Goal: Transaction & Acquisition: Purchase product/service

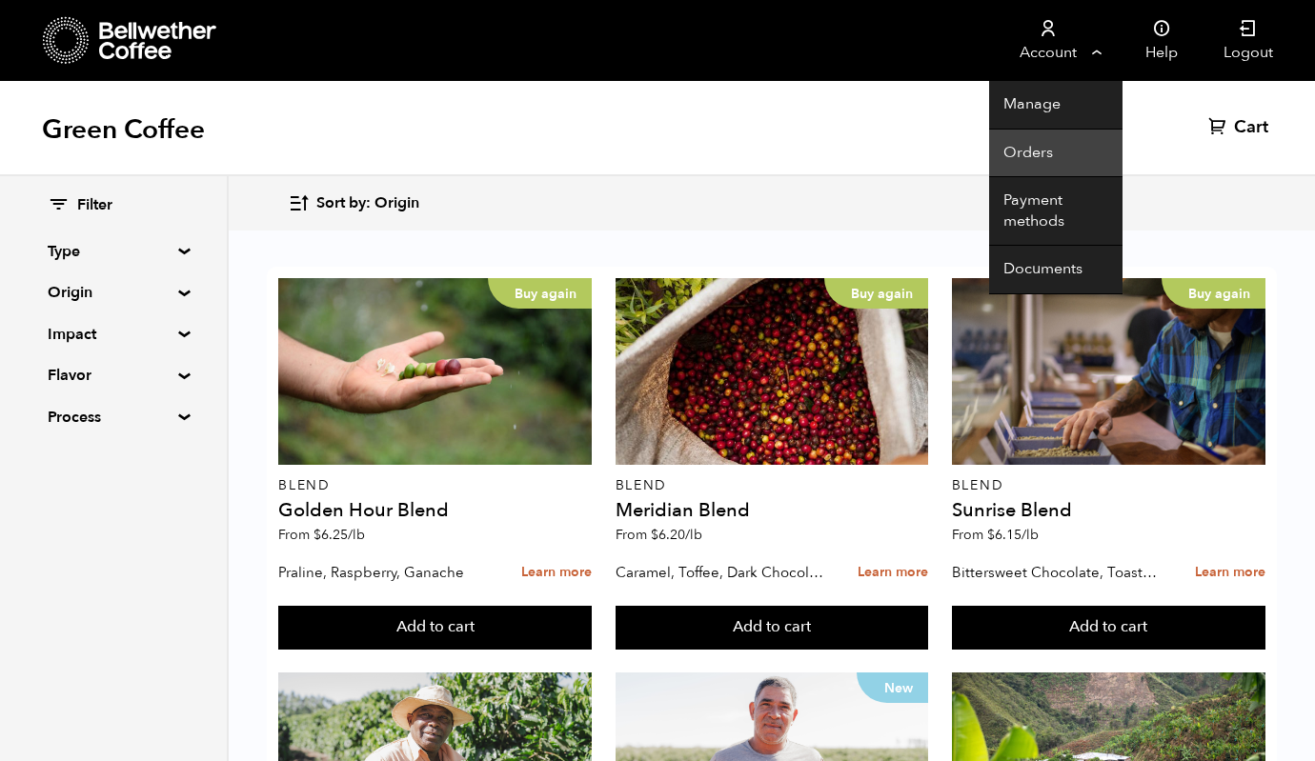
click at [1035, 156] on link "Orders" at bounding box center [1055, 154] width 133 height 49
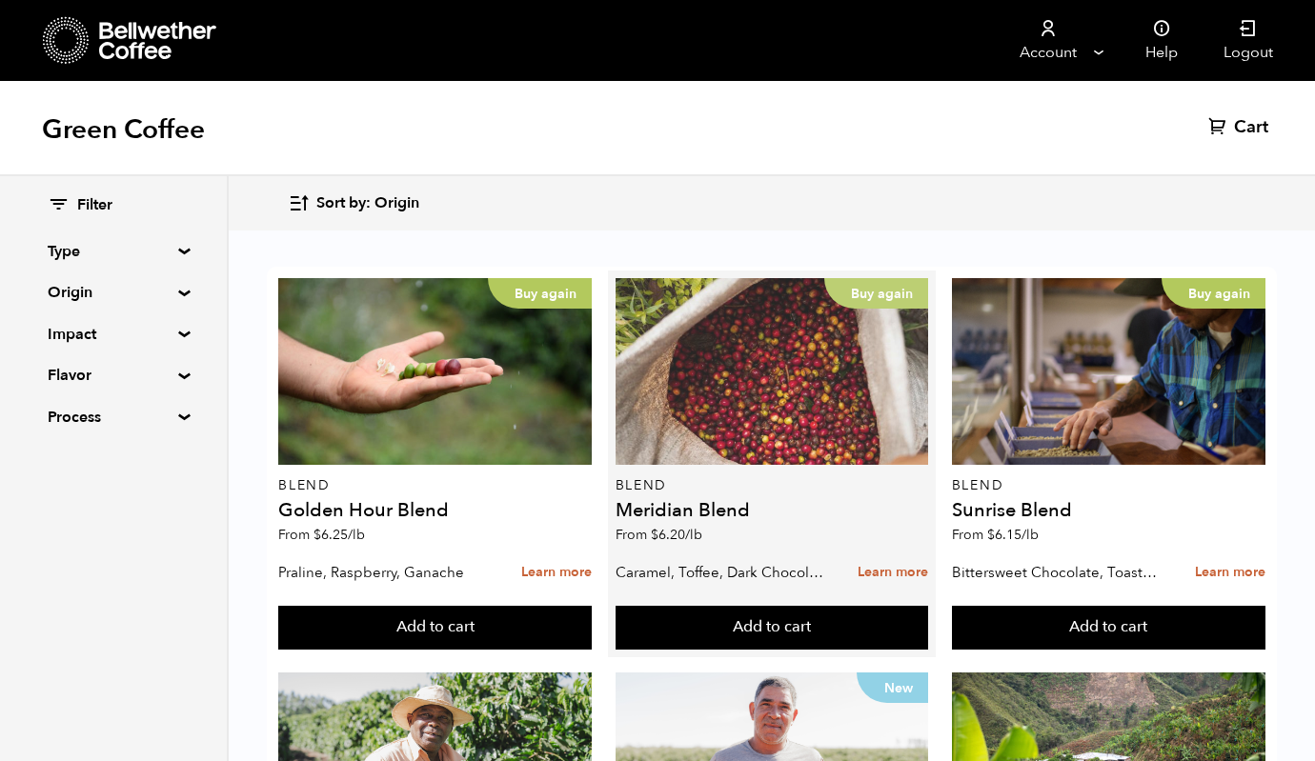
click at [808, 362] on div "Buy again" at bounding box center [772, 371] width 313 height 187
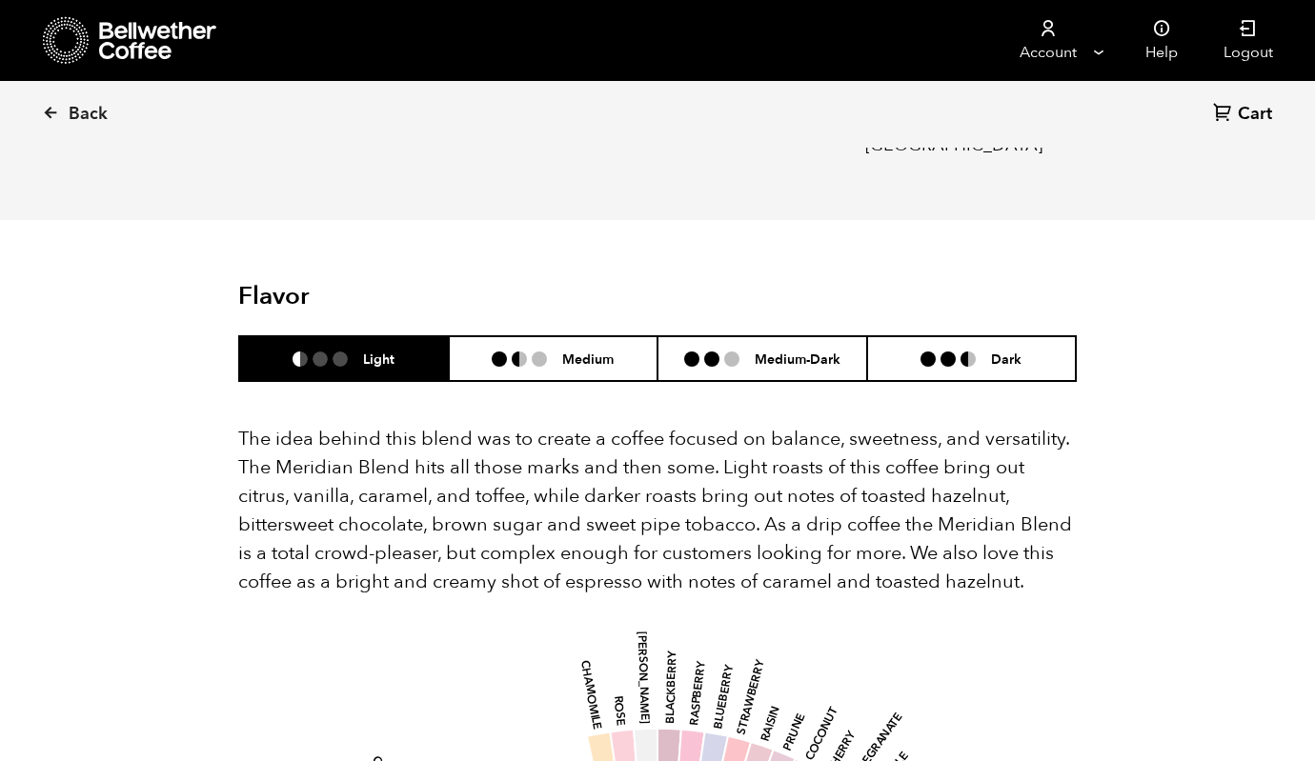
scroll to position [1005, 0]
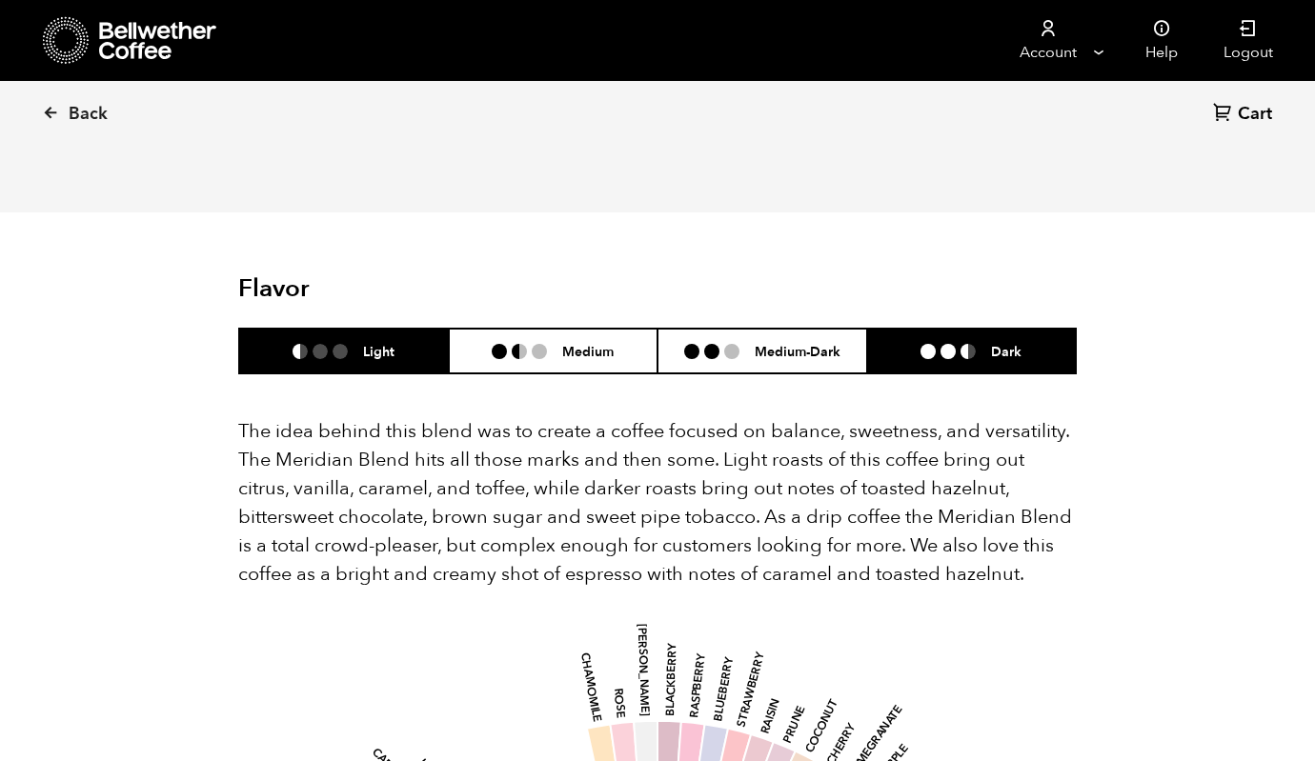
click at [959, 344] on ul at bounding box center [955, 351] width 71 height 15
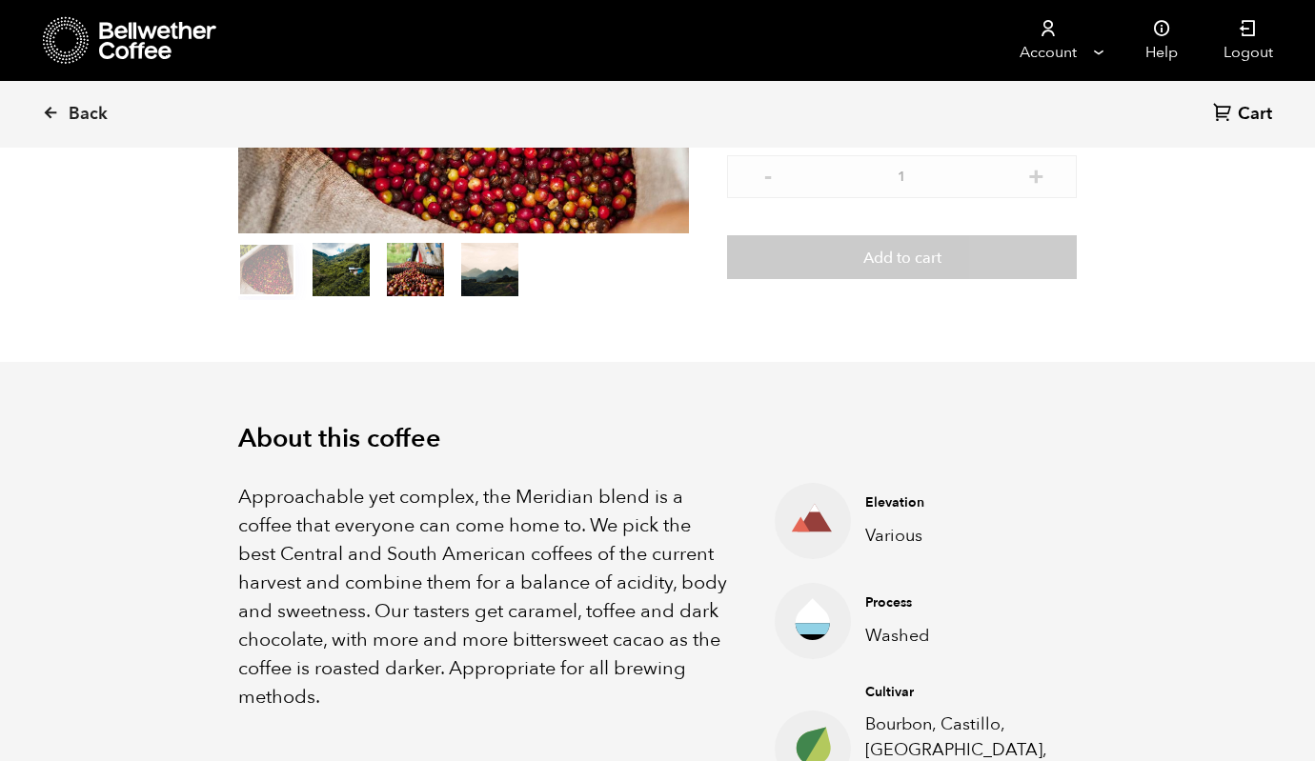
scroll to position [0, 0]
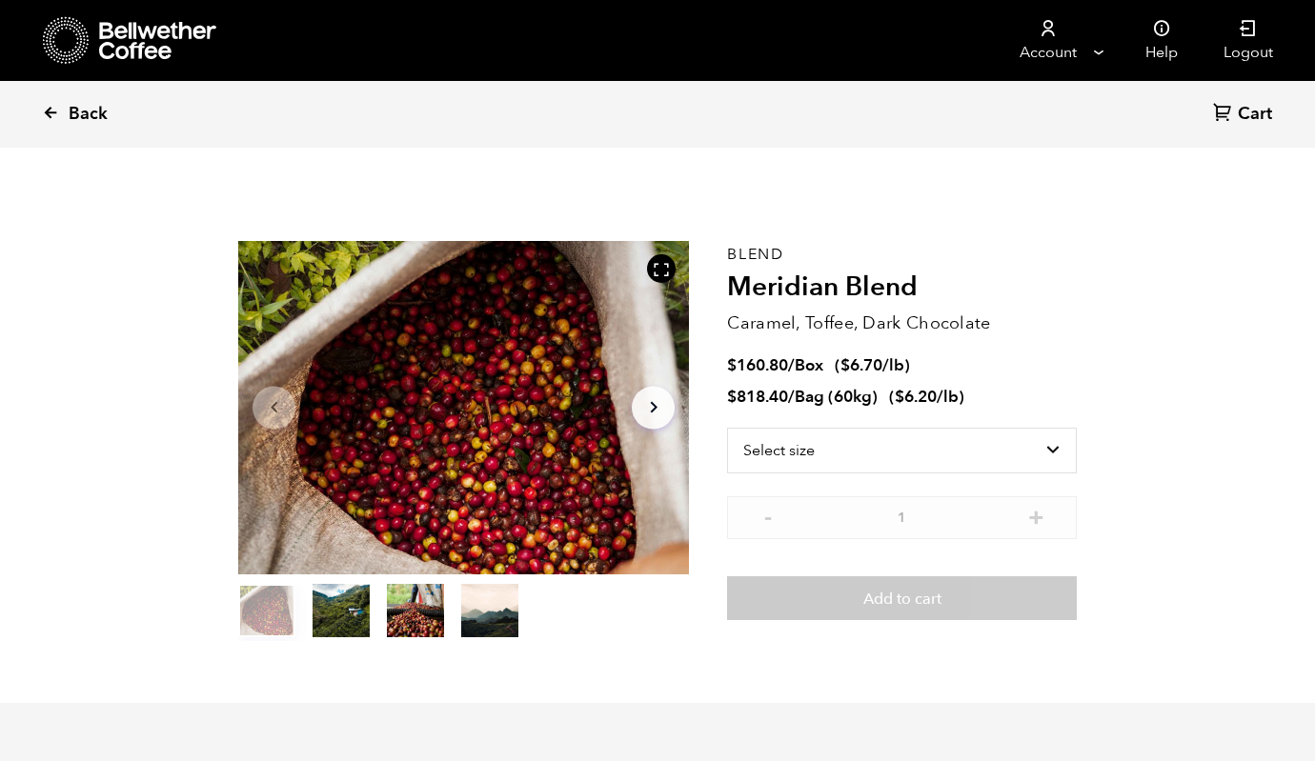
click at [51, 106] on icon at bounding box center [50, 112] width 17 height 17
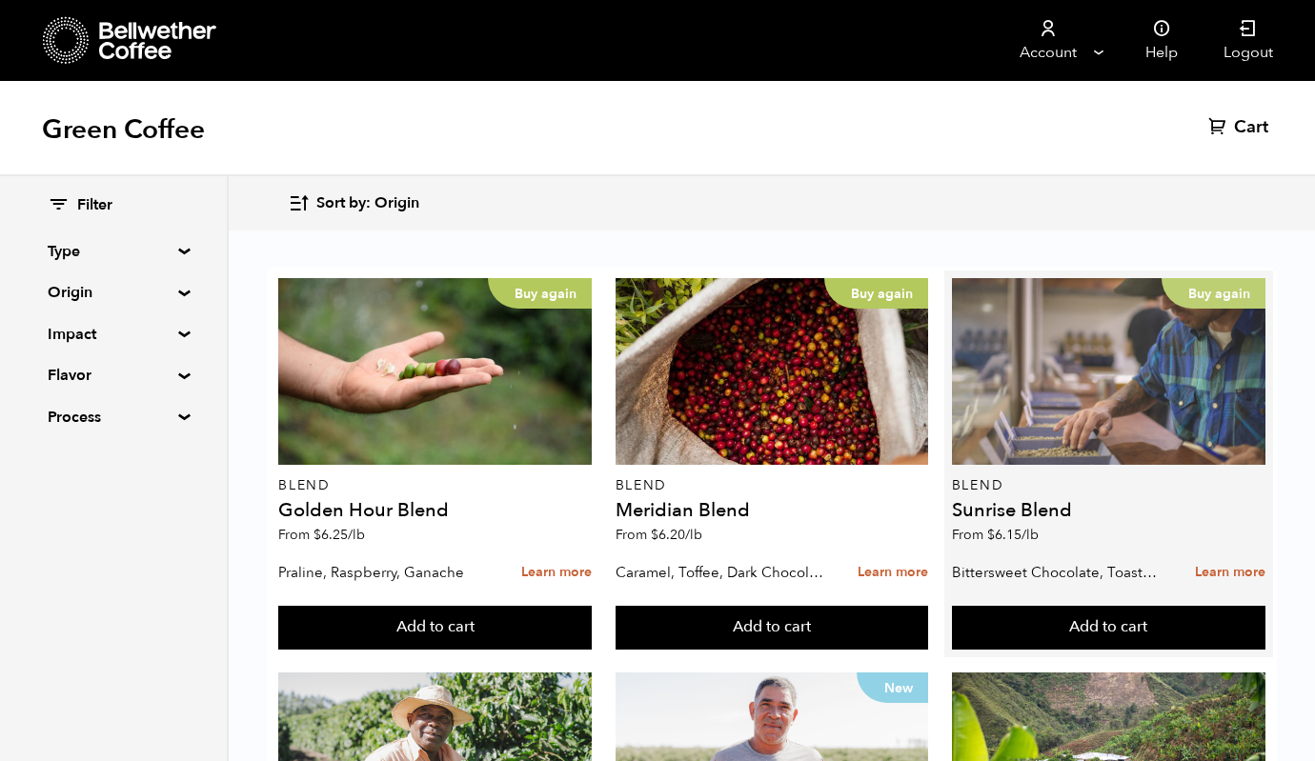
click at [1130, 384] on div "Buy again" at bounding box center [1108, 371] width 313 height 187
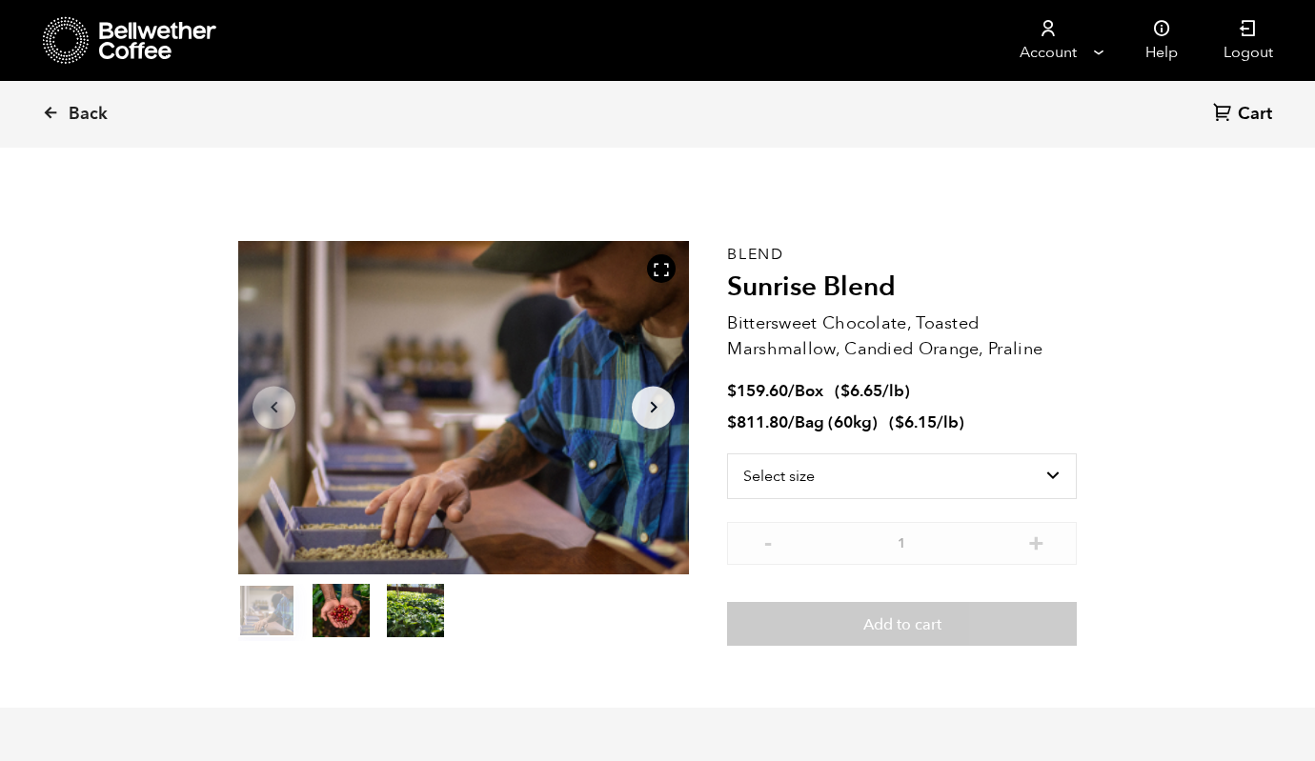
scroll to position [829, 816]
click at [871, 471] on select "Select size Bag (60kg) (132 lbs) Box (24 lbs)" at bounding box center [902, 477] width 350 height 46
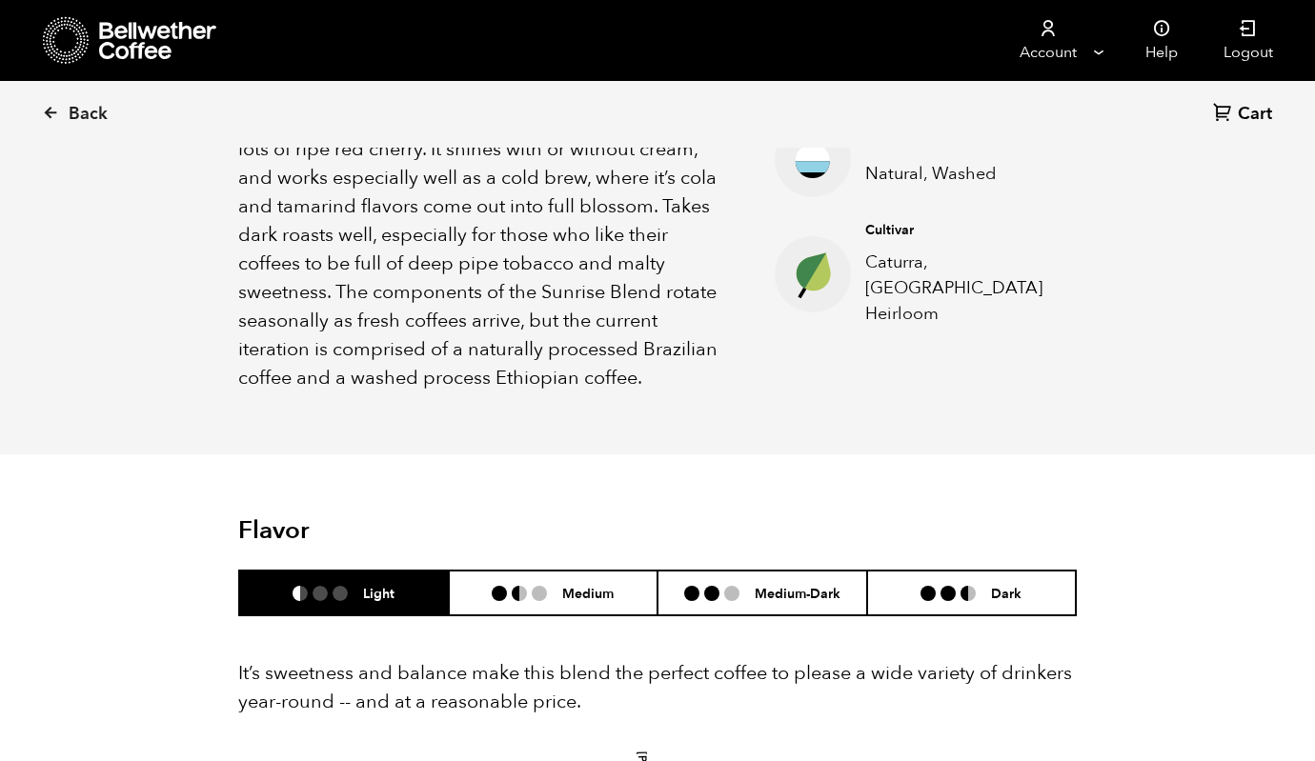
scroll to position [816, 0]
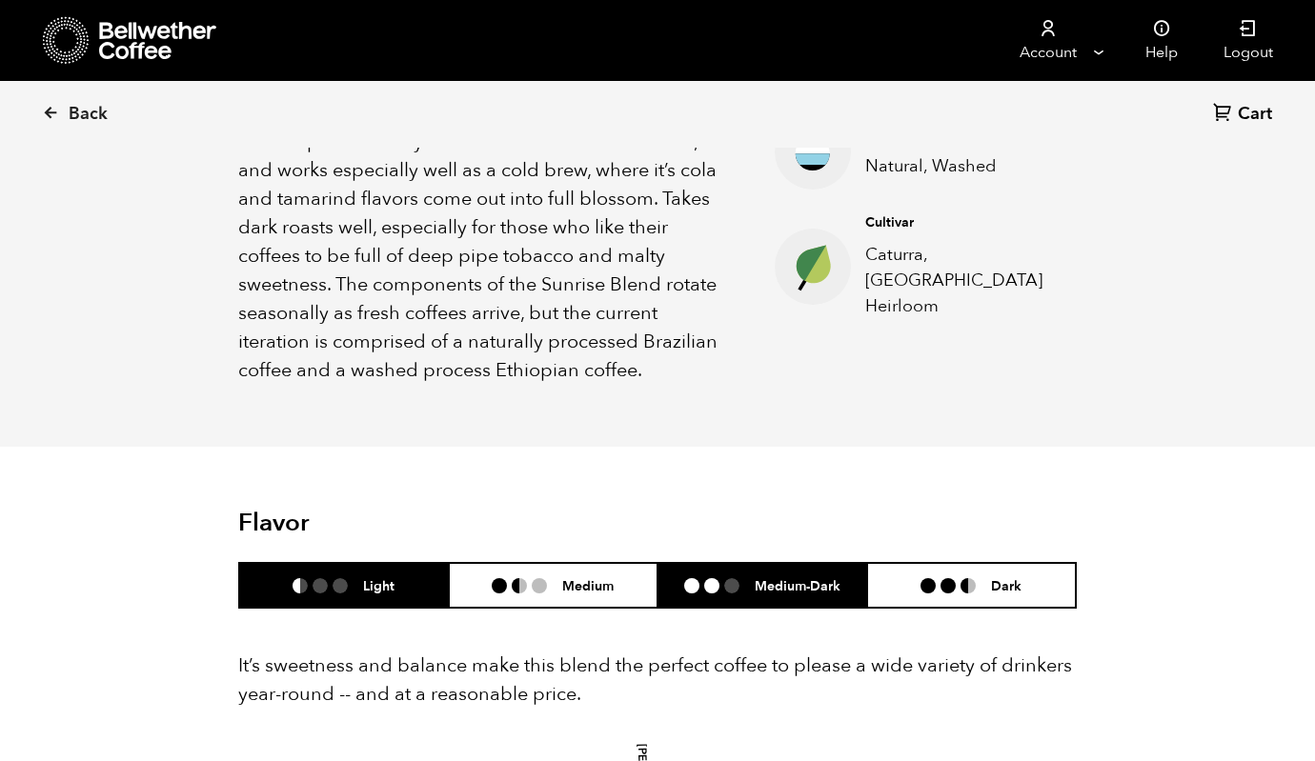
click at [771, 580] on h6 "Medium-Dark" at bounding box center [798, 585] width 86 height 16
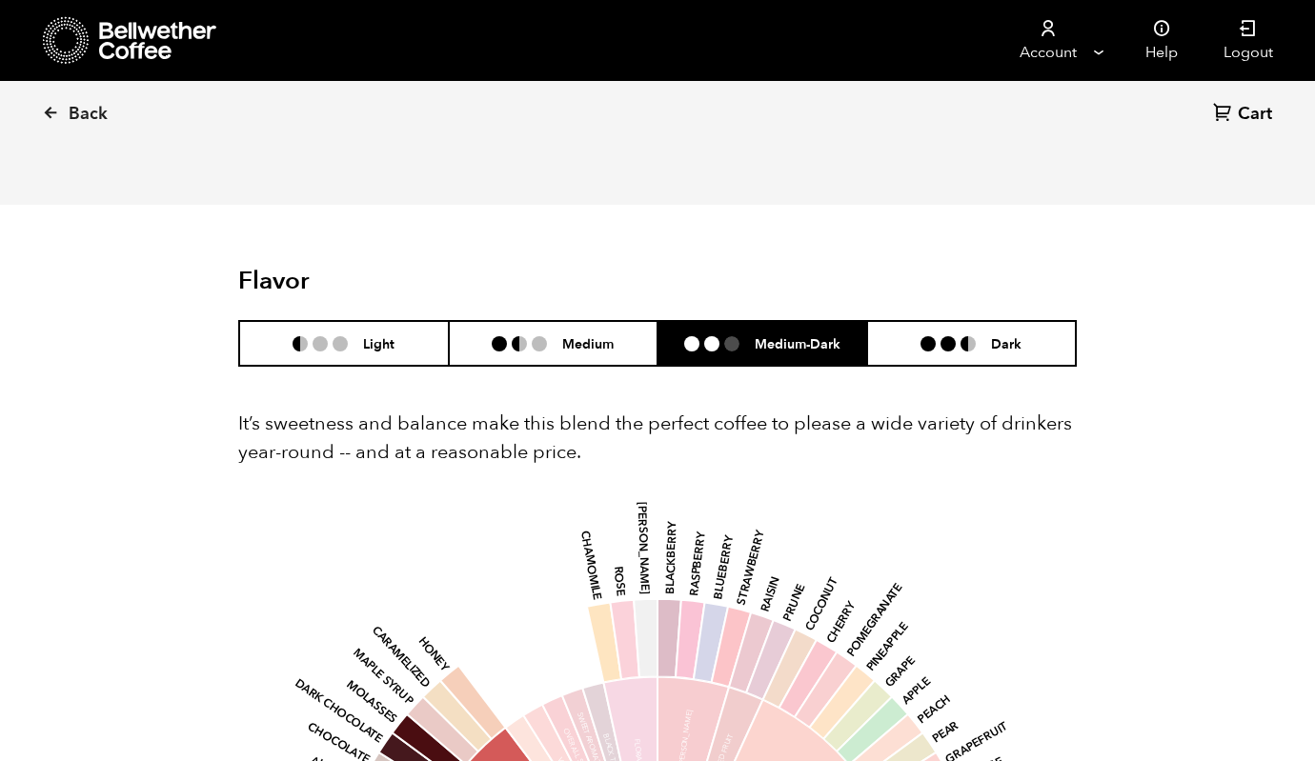
scroll to position [1478, 0]
